Goal: Information Seeking & Learning: Check status

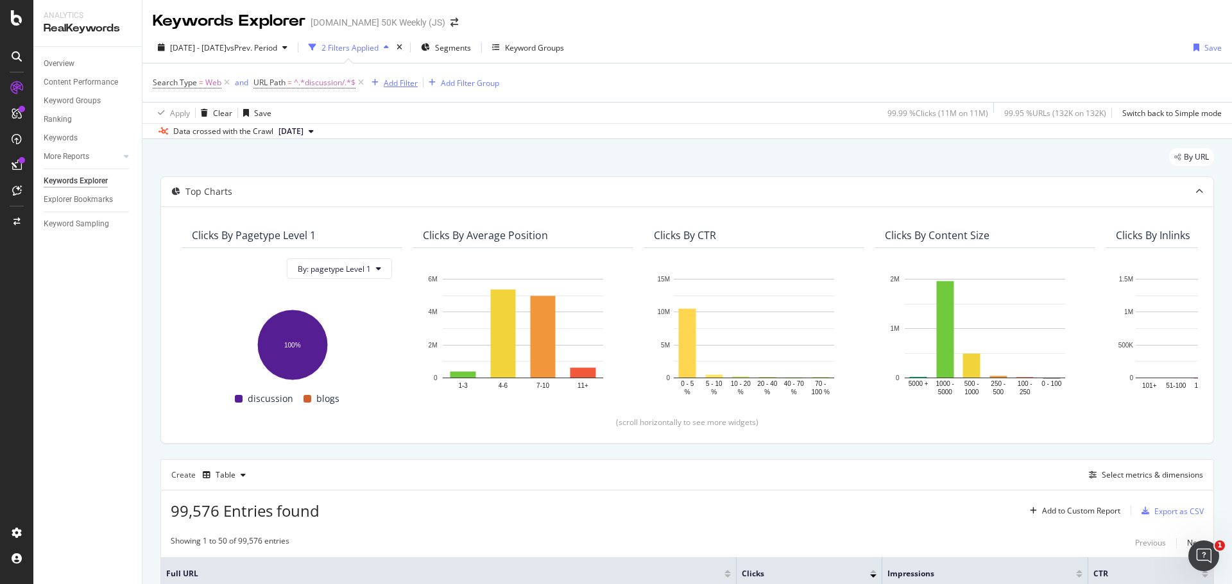
click at [400, 85] on div "Add Filter" at bounding box center [401, 83] width 34 height 11
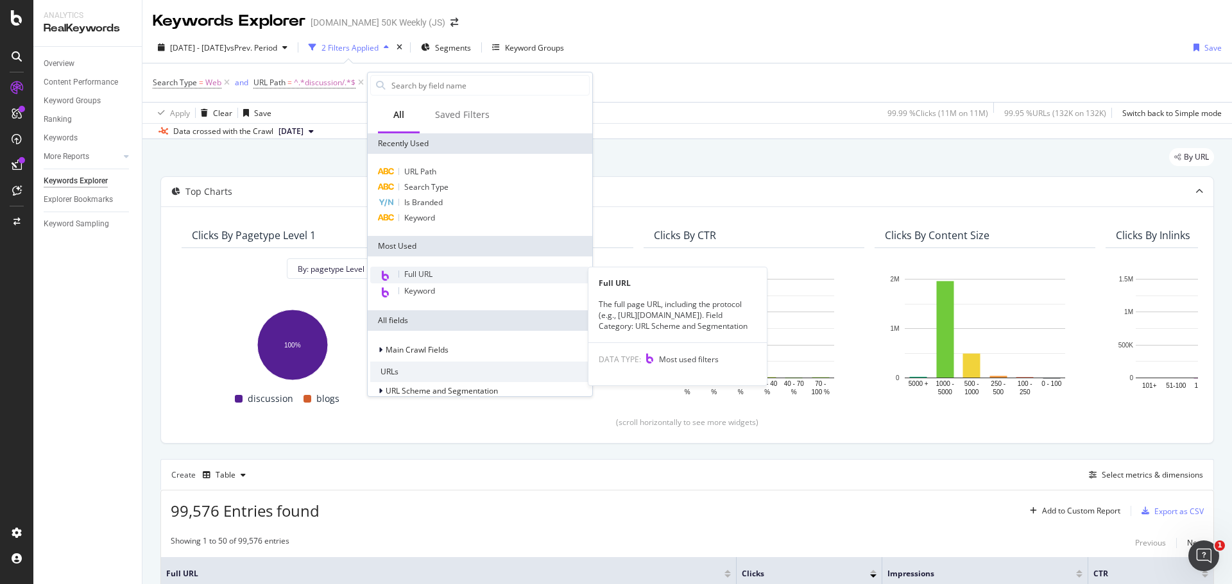
click at [425, 275] on span "Full URL" at bounding box center [418, 274] width 28 height 11
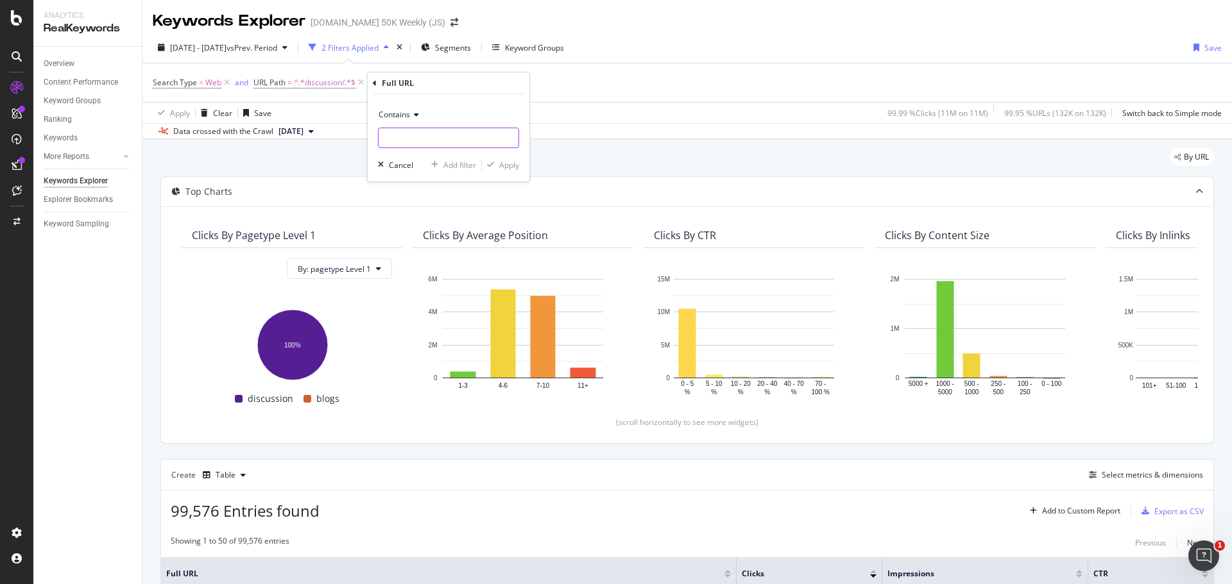
click at [411, 138] on input "text" at bounding box center [449, 138] width 140 height 21
paste input "[URL][DOMAIN_NAME]"
type input "[URL][DOMAIN_NAME]"
click at [500, 161] on div "Apply" at bounding box center [509, 165] width 20 height 11
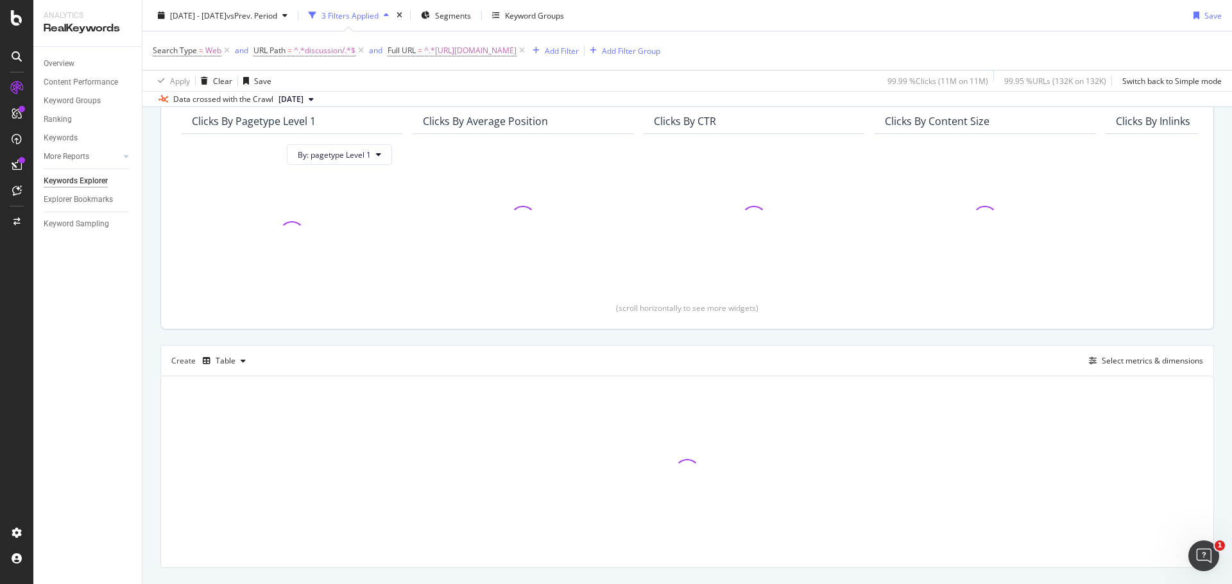
scroll to position [143, 0]
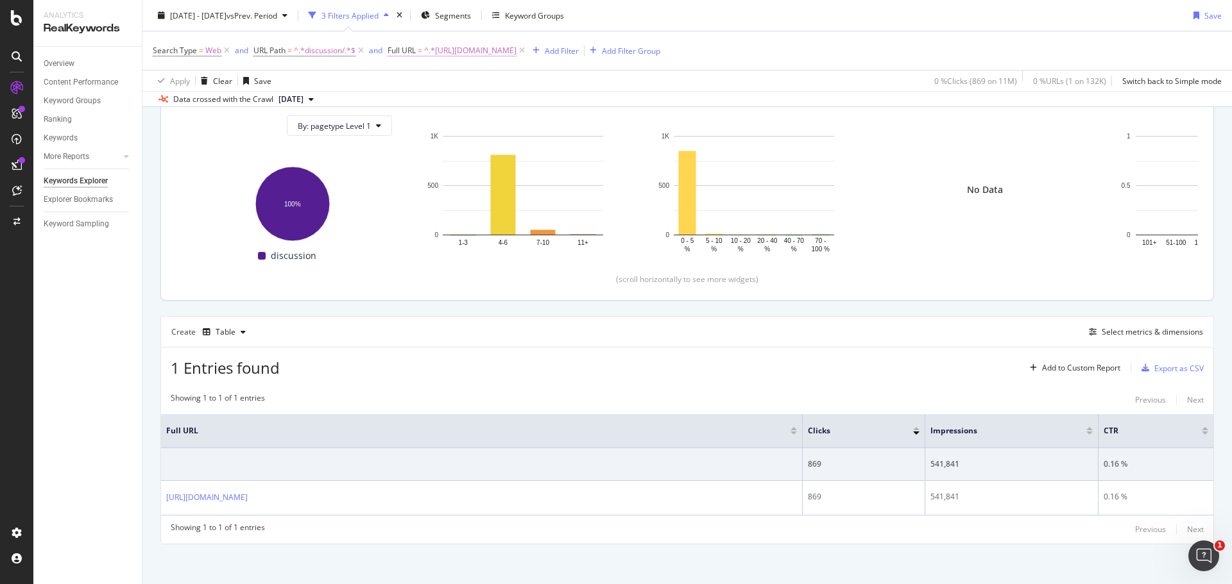
click at [516, 46] on span "^.*[URL][DOMAIN_NAME]" at bounding box center [470, 51] width 92 height 18
click at [454, 99] on input "[URL][DOMAIN_NAME]" at bounding box center [460, 104] width 121 height 21
paste input "moderate-persistent-[MEDICAL_DATA]-and-[MEDICAL_DATA]"
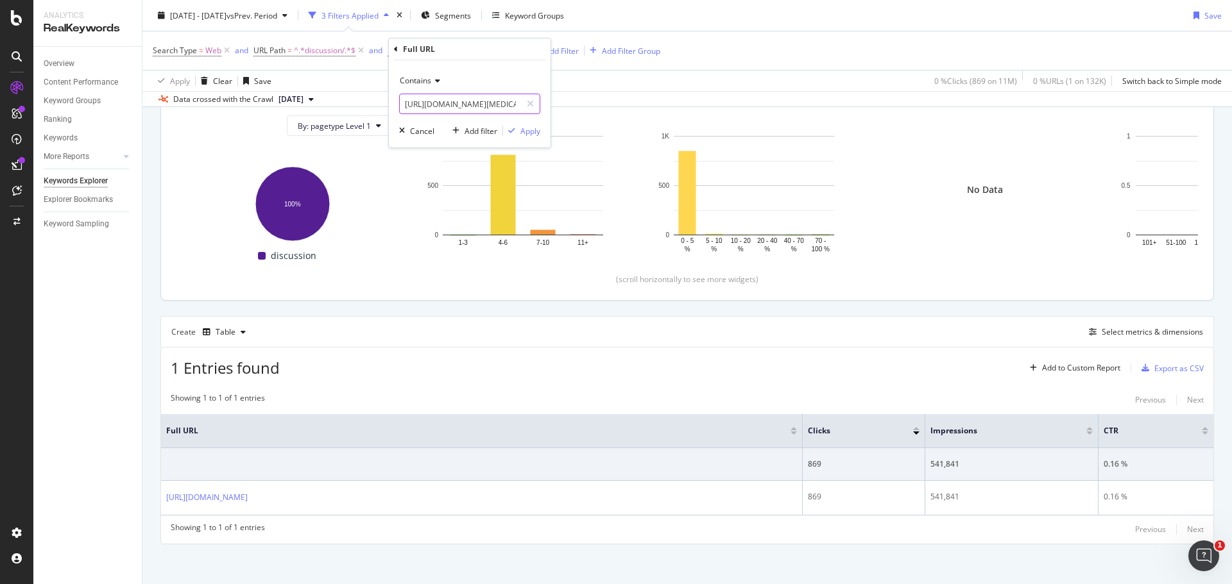
scroll to position [0, 192]
type input "[URL][DOMAIN_NAME][MEDICAL_DATA]"
click at [534, 127] on div "Apply" at bounding box center [530, 131] width 20 height 11
